Goal: Task Accomplishment & Management: Complete application form

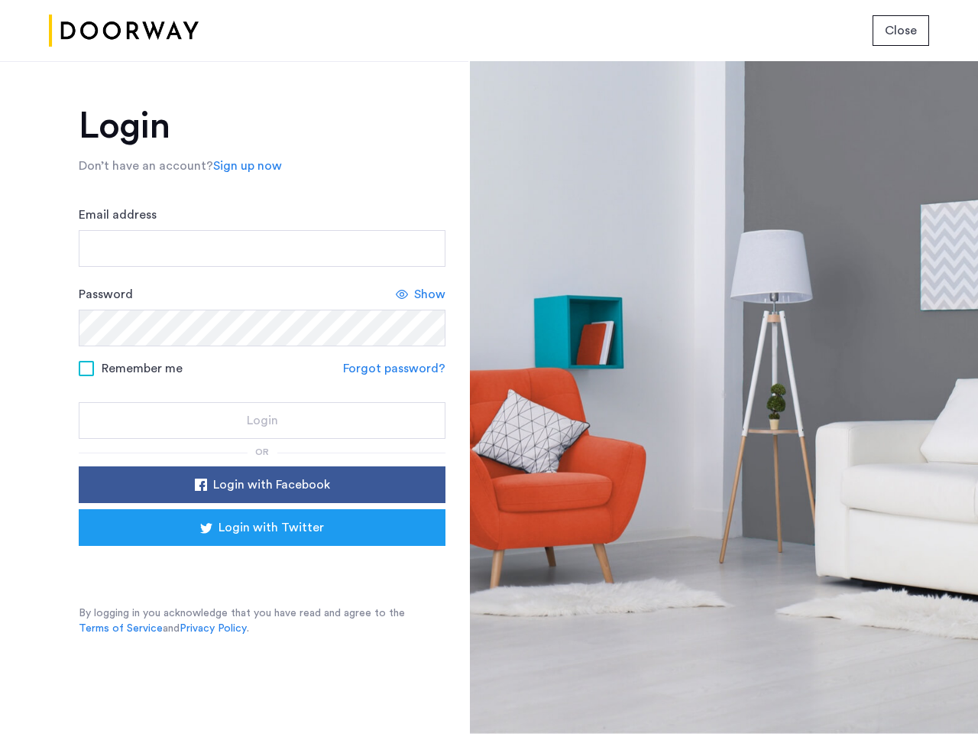
click at [901, 31] on span "Close" at bounding box center [901, 30] width 32 height 18
click at [244, 166] on link "Sign up now" at bounding box center [247, 166] width 69 height 18
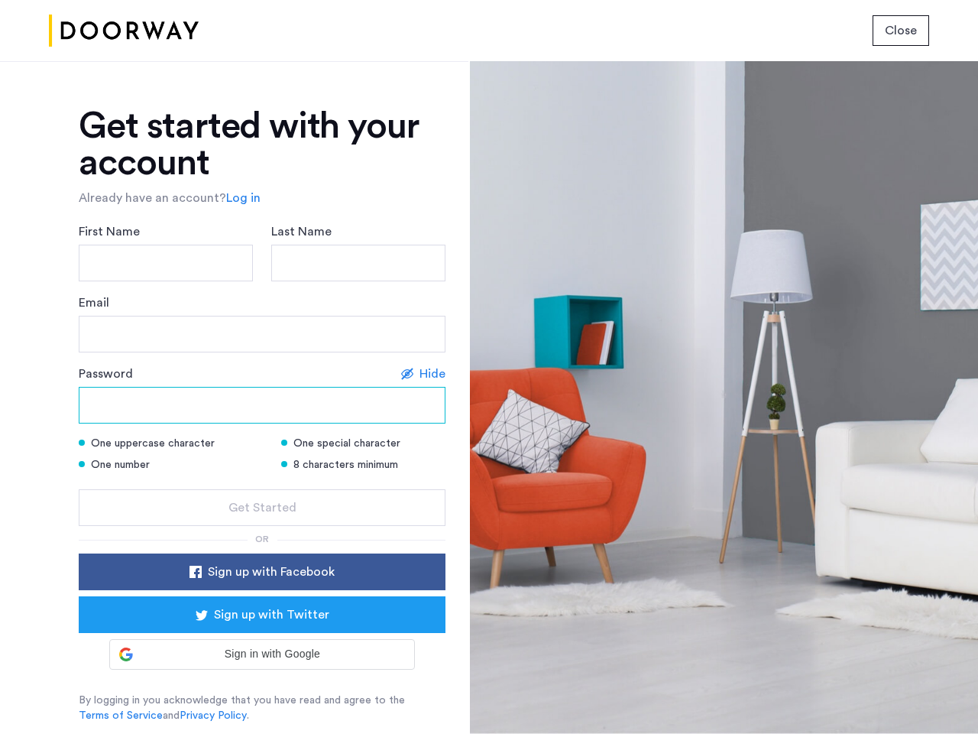
click at [262, 420] on input "Password" at bounding box center [262, 405] width 367 height 37
click at [262, 484] on form "First Name Last Name Email Password Hide One uppercase character One special ch…" at bounding box center [262, 373] width 367 height 303
click at [262, 527] on div "Get started with your account Already have an account? Log in First Name Last N…" at bounding box center [262, 415] width 367 height 615
